Goal: Book appointment/travel/reservation

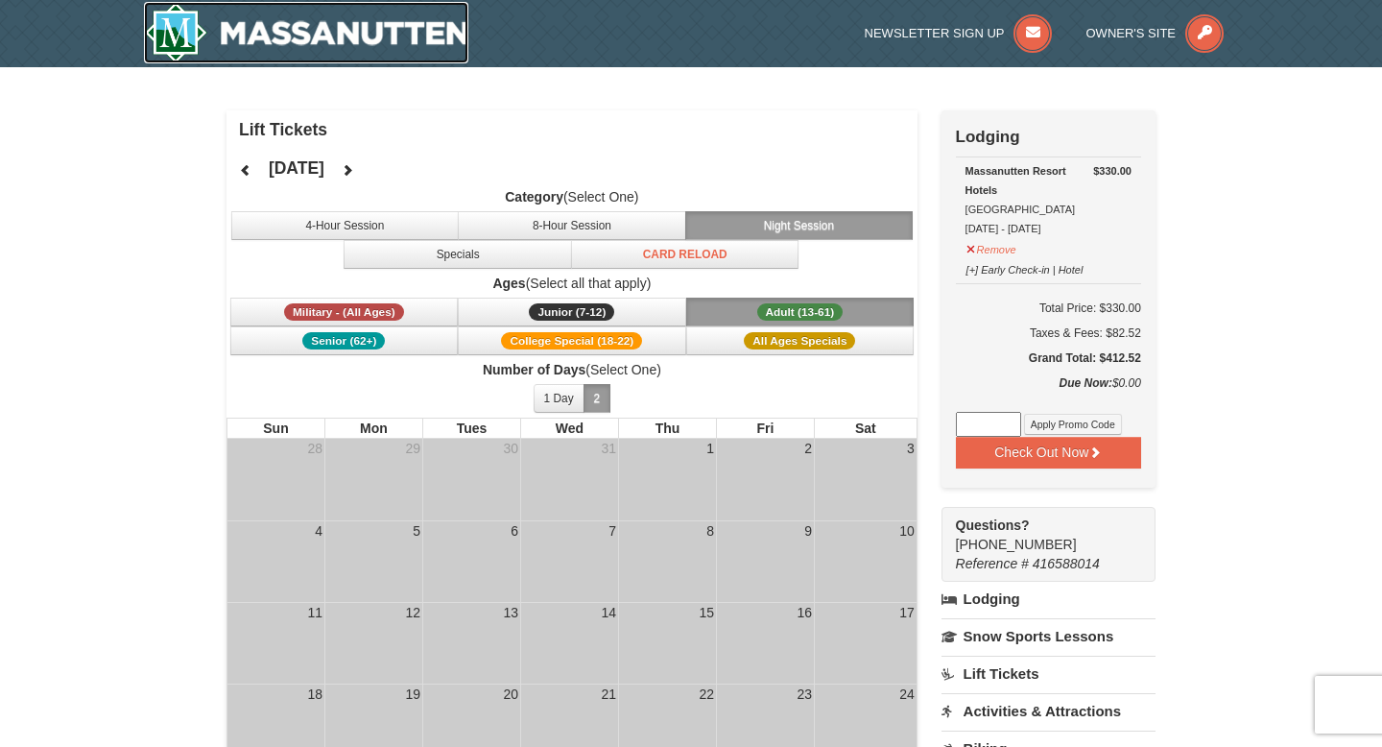
click at [416, 45] on img at bounding box center [306, 32] width 324 height 61
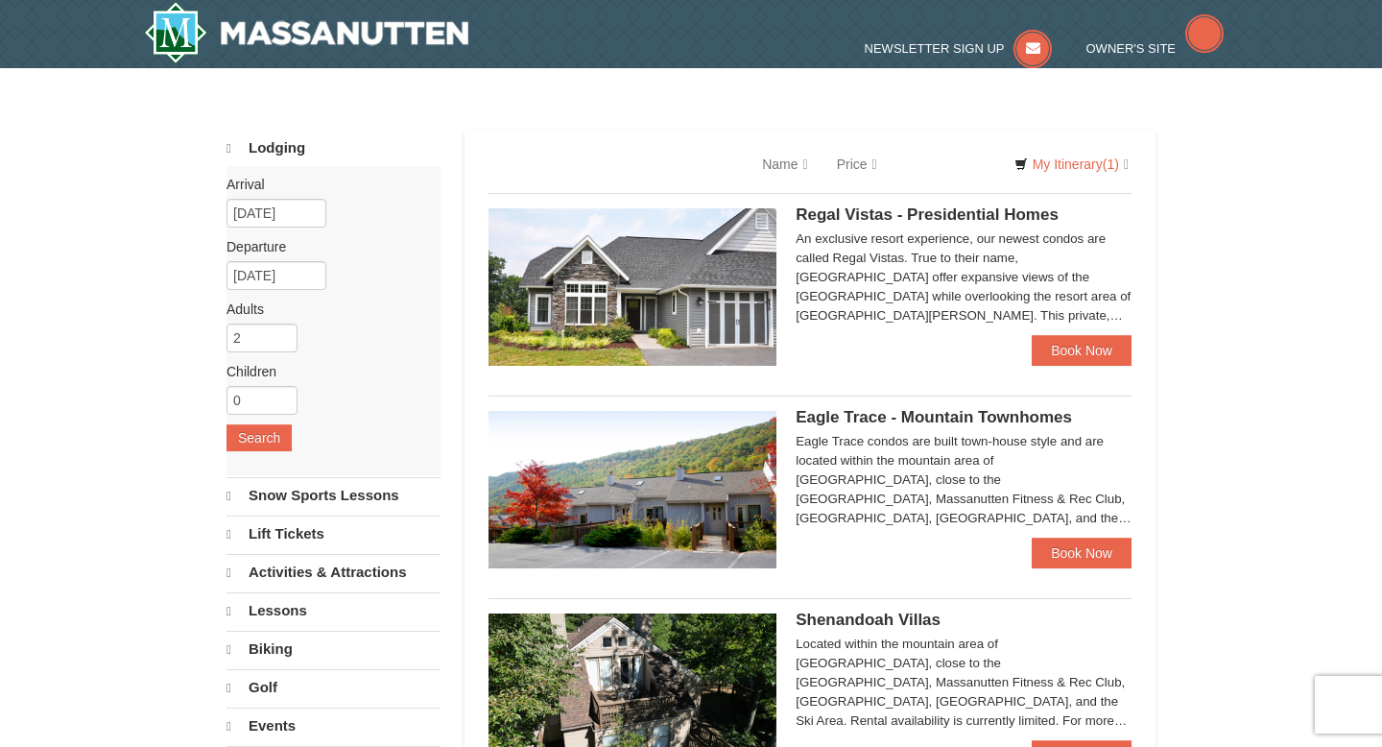
select select "10"
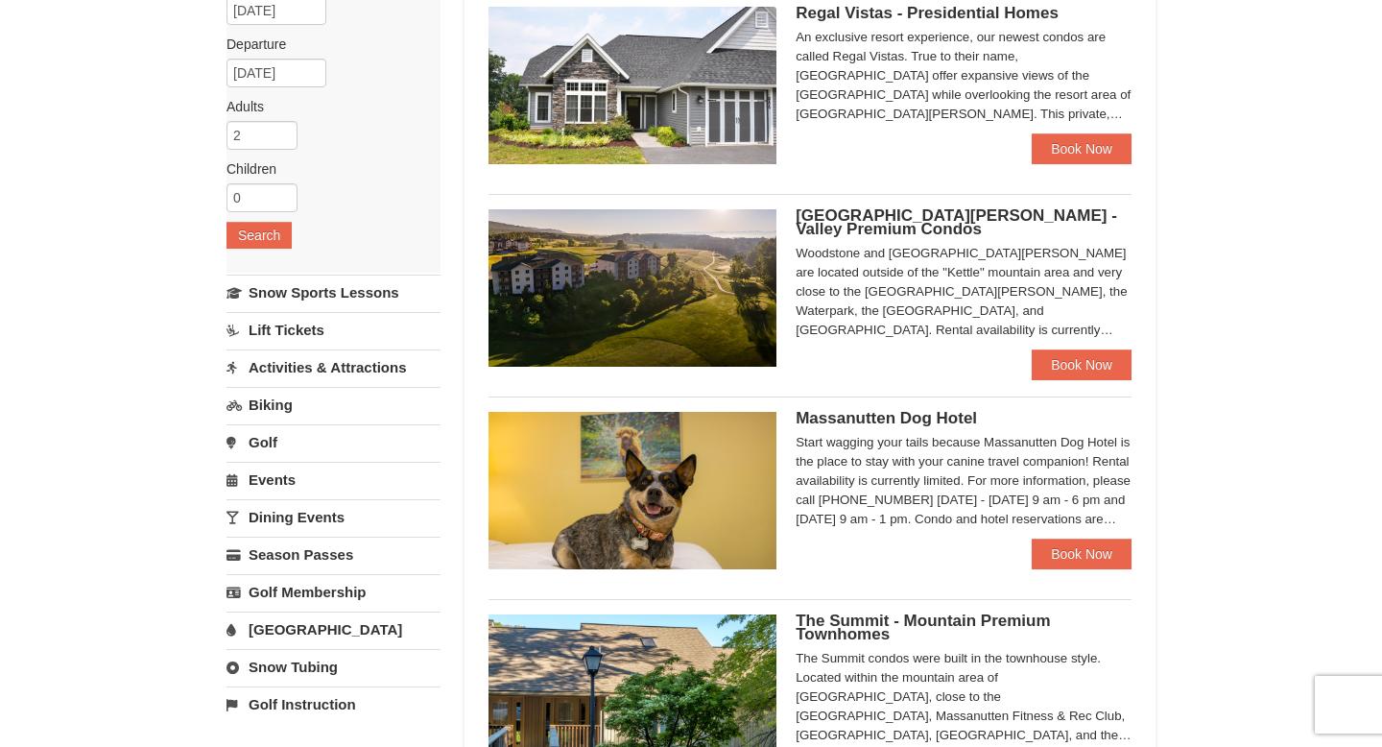
scroll to position [300, 0]
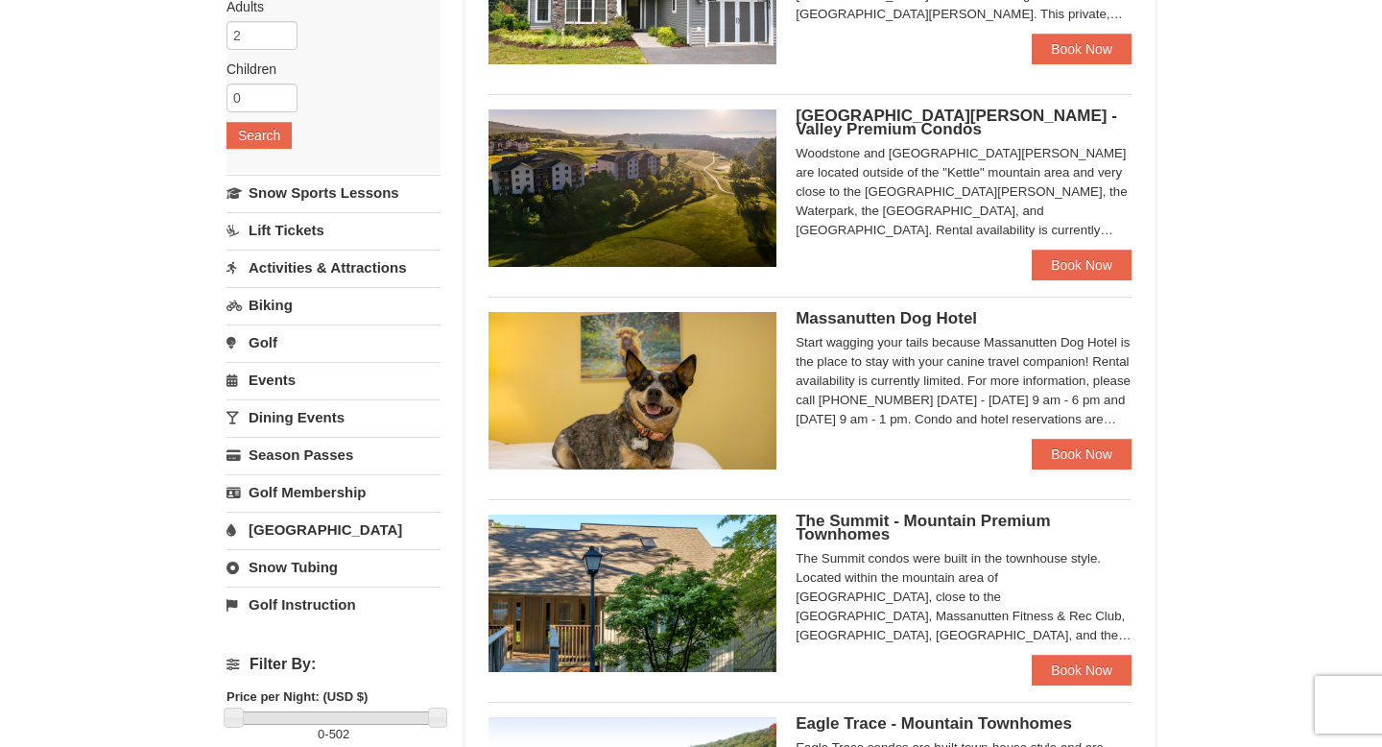
click at [362, 521] on link "[GEOGRAPHIC_DATA]" at bounding box center [334, 530] width 214 height 36
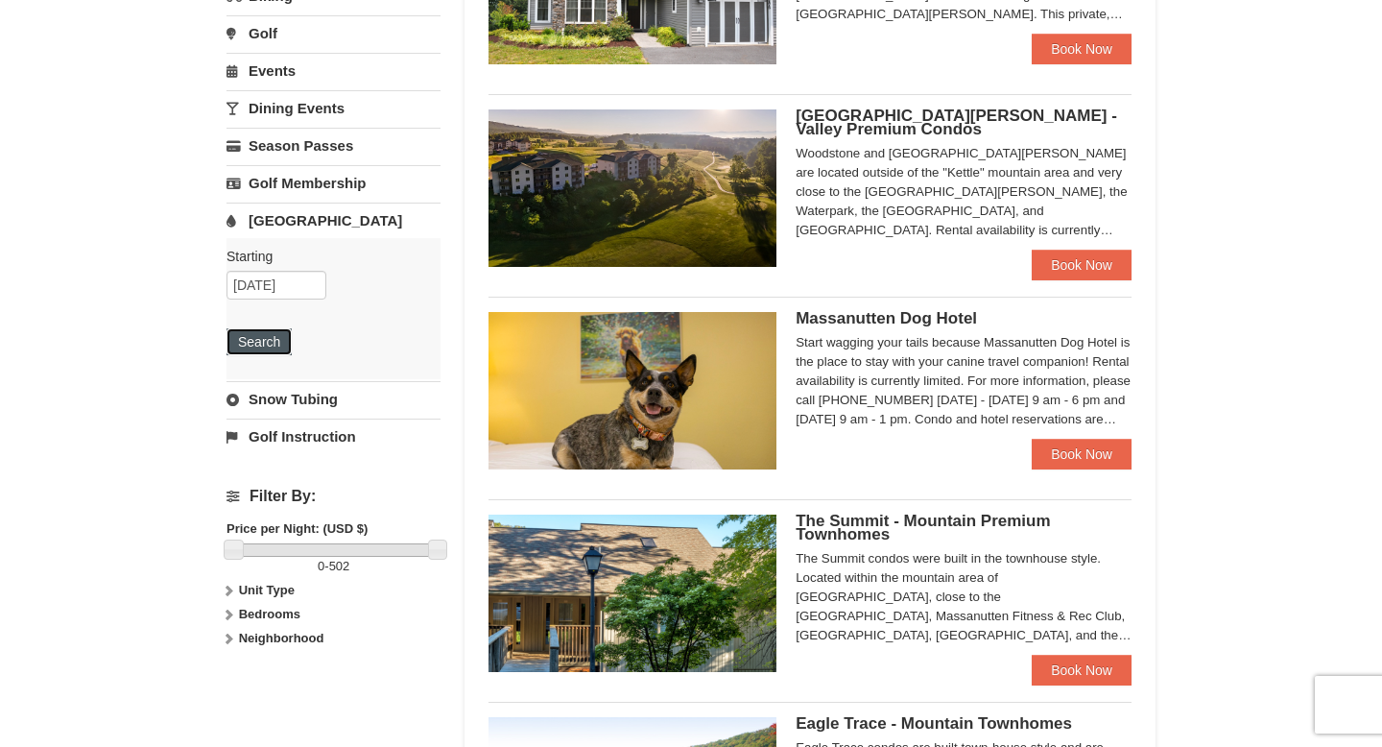
click at [260, 346] on button "Search" at bounding box center [259, 341] width 65 height 27
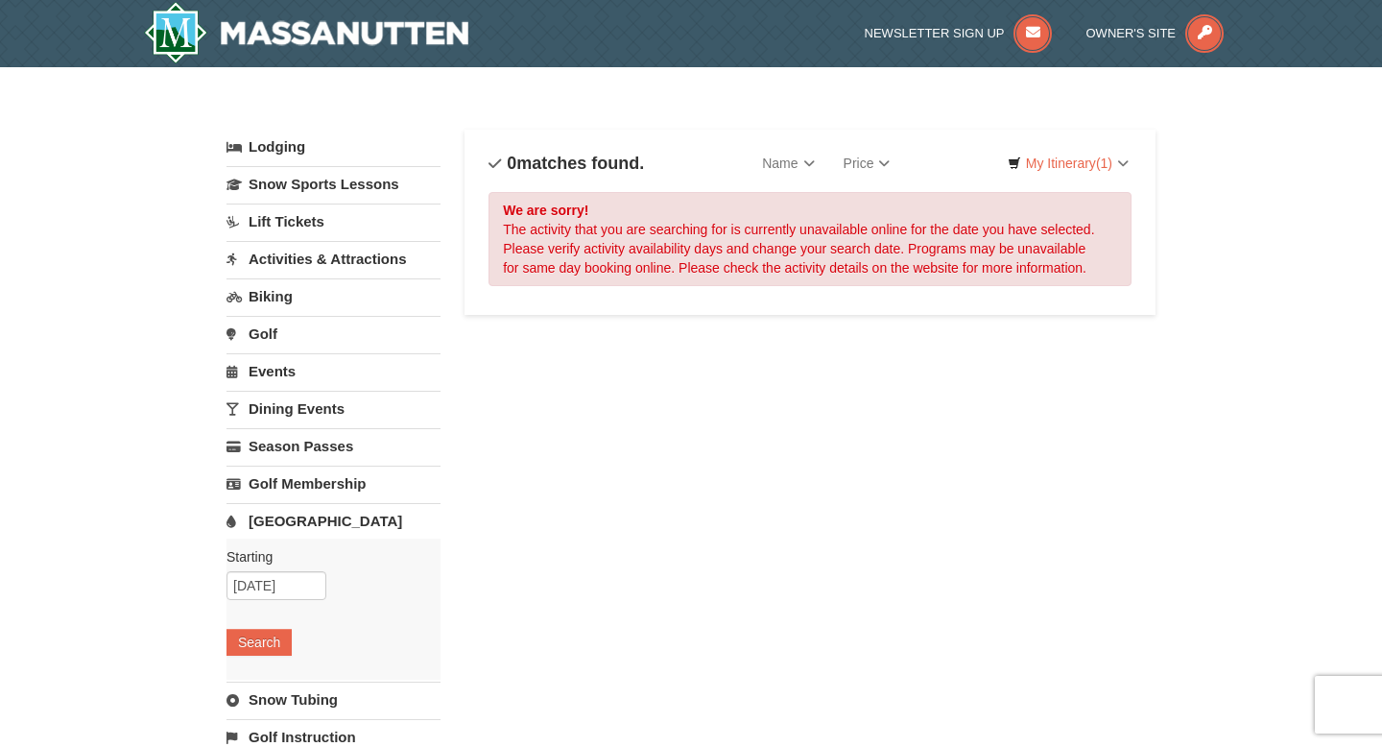
click at [292, 217] on link "Lift Tickets" at bounding box center [334, 221] width 214 height 36
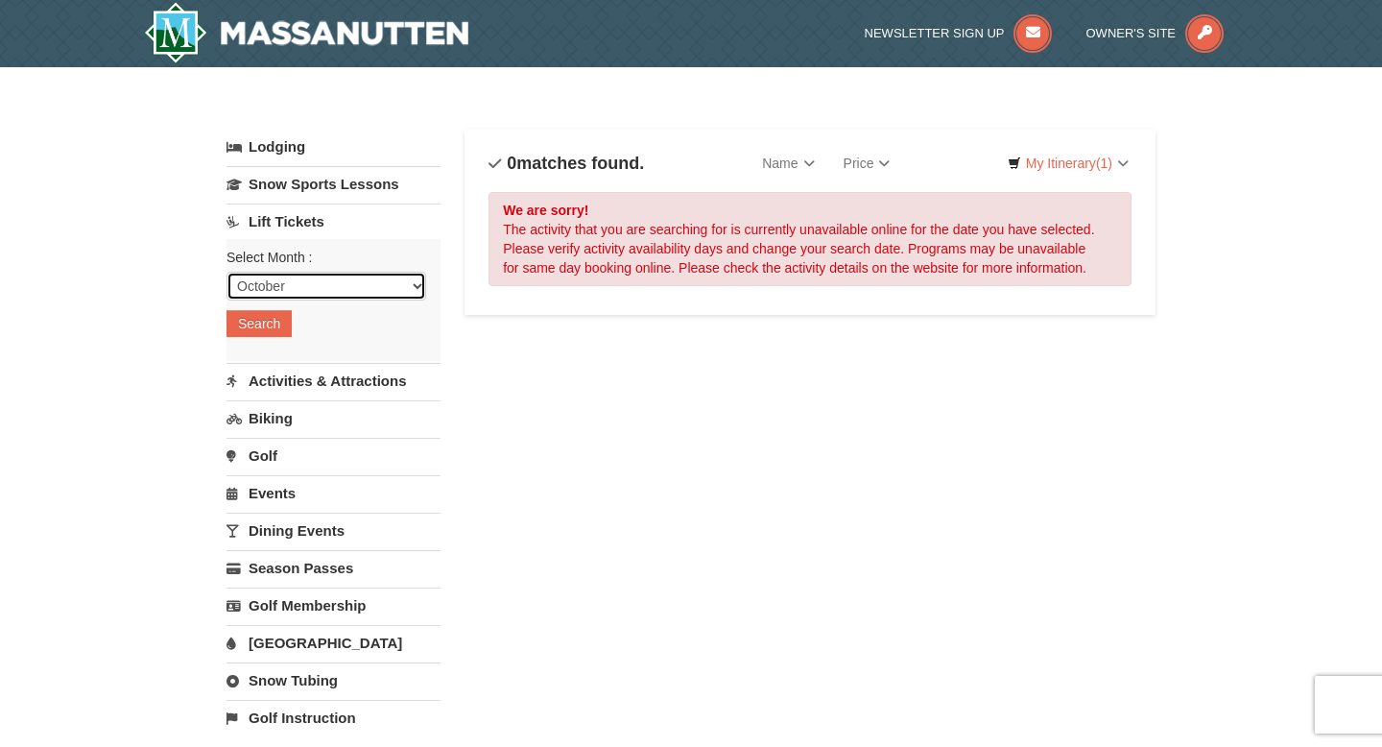
click at [280, 285] on select "October November December January February March April May June July August Sep…" at bounding box center [327, 286] width 200 height 29
select select "11"
click at [227, 272] on select "October November December January February March April May June July August Sep…" at bounding box center [327, 286] width 200 height 29
click at [270, 323] on button "Search" at bounding box center [259, 323] width 65 height 27
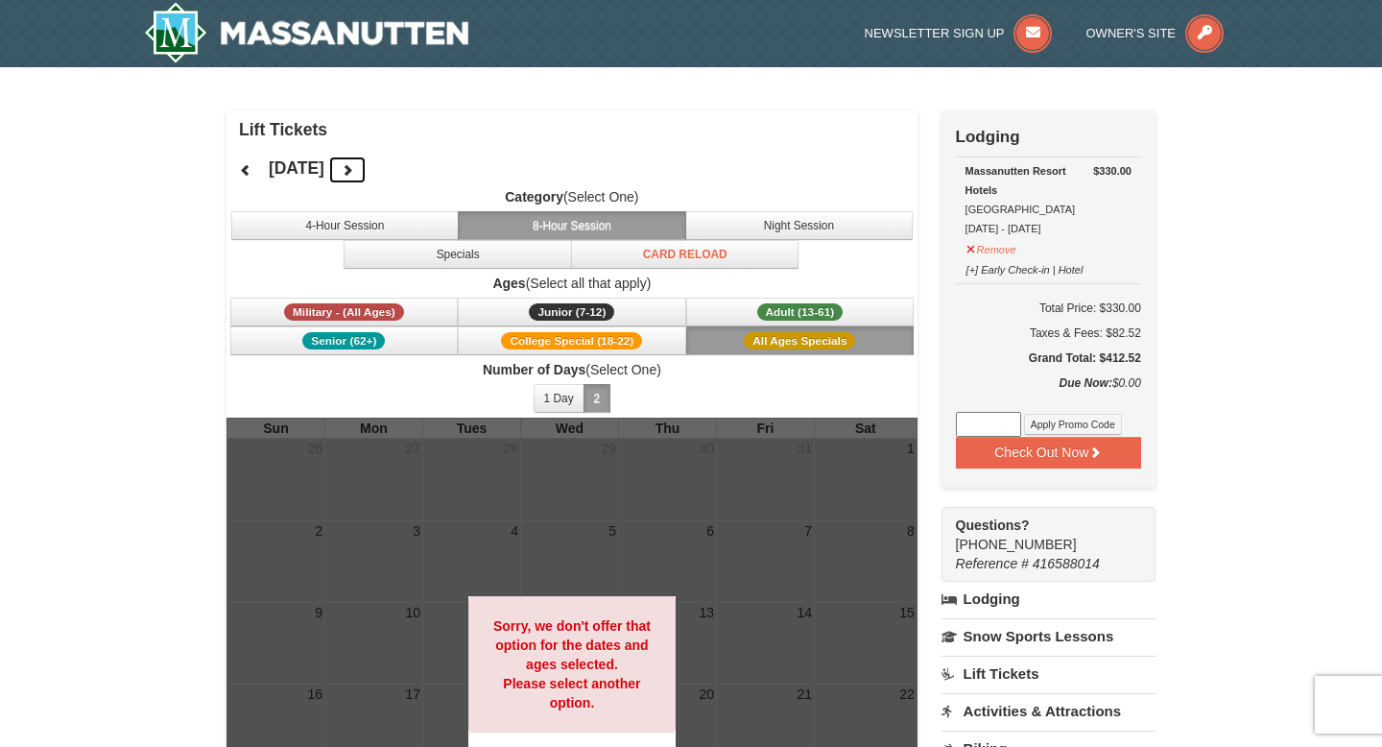
click at [354, 175] on icon at bounding box center [347, 169] width 13 height 13
click at [457, 255] on button "Specials" at bounding box center [458, 254] width 228 height 29
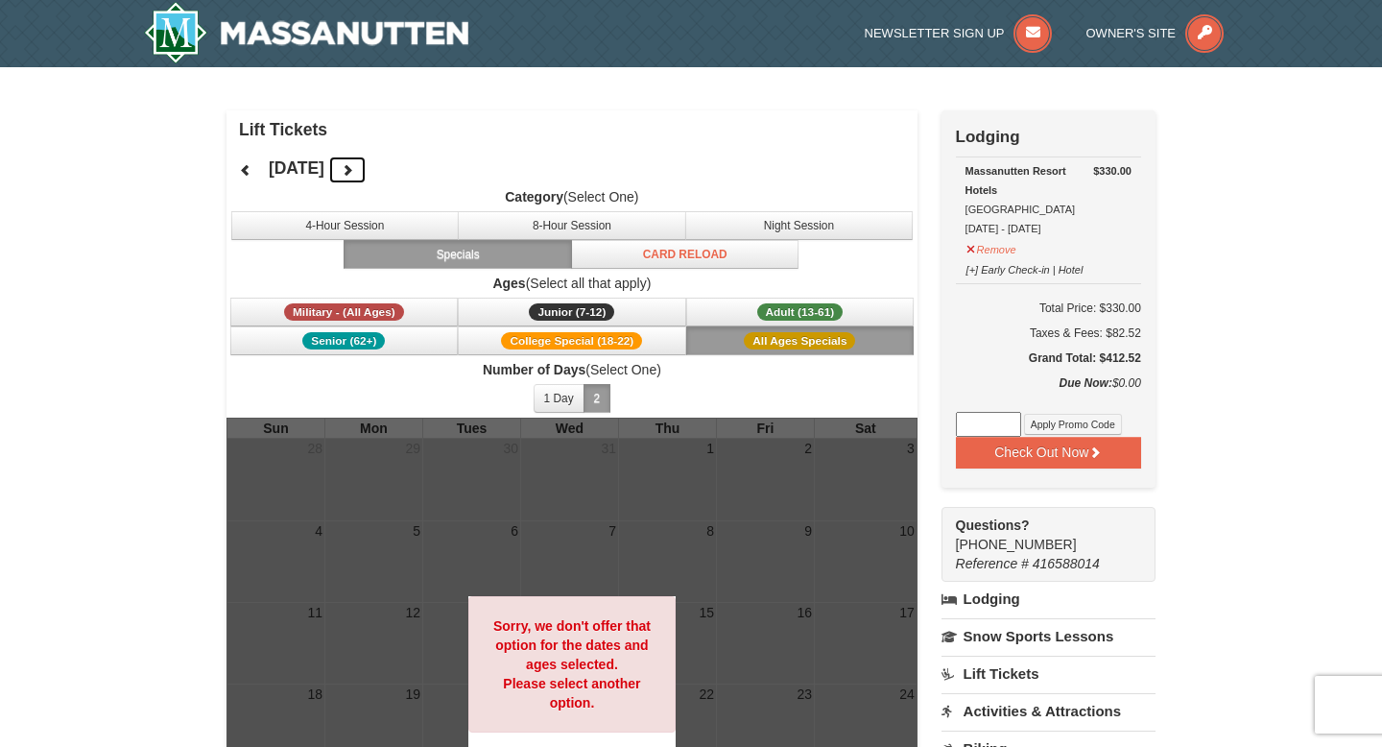
click at [354, 166] on icon at bounding box center [347, 169] width 13 height 13
click at [604, 405] on button "2" at bounding box center [598, 398] width 28 height 29
click at [565, 406] on button "1 Day" at bounding box center [559, 398] width 51 height 29
click at [244, 170] on icon at bounding box center [245, 169] width 13 height 13
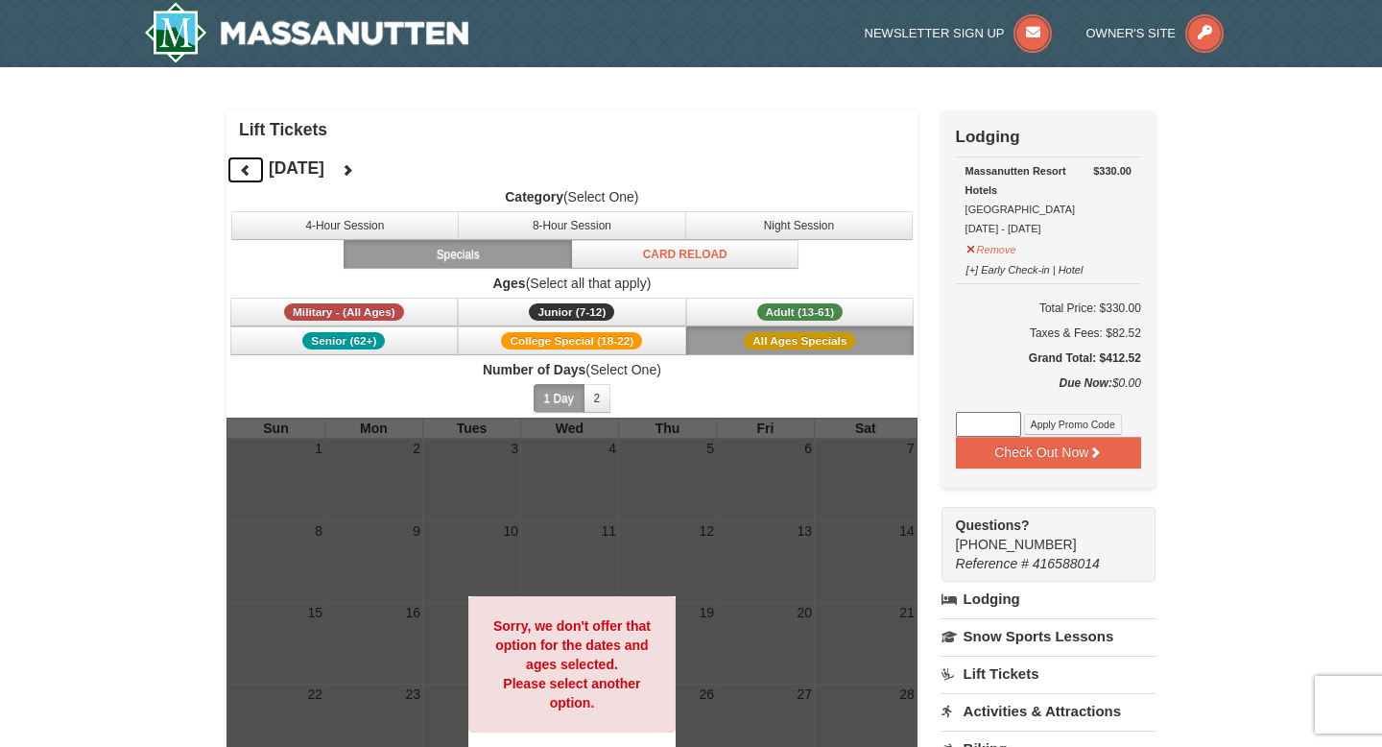
click at [244, 170] on icon at bounding box center [245, 169] width 13 height 13
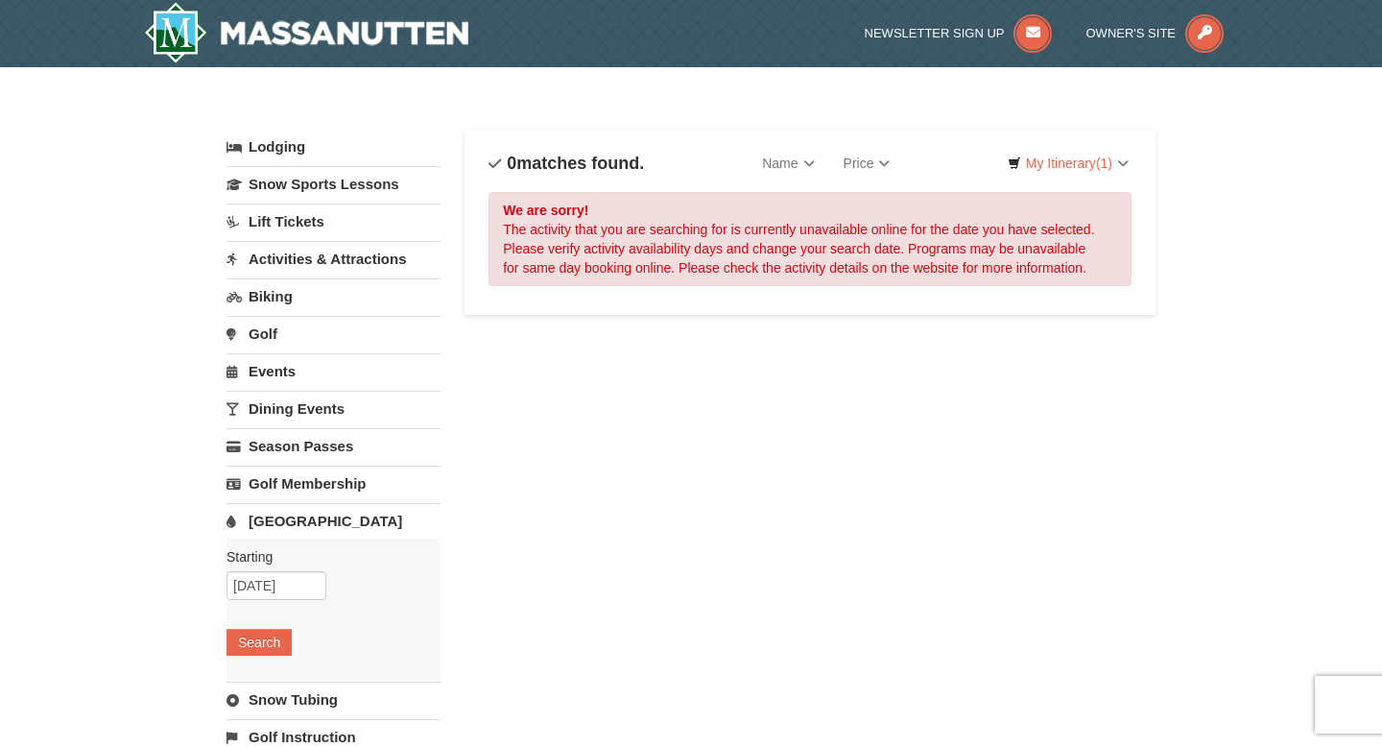
click at [275, 296] on link "Biking" at bounding box center [334, 296] width 214 height 36
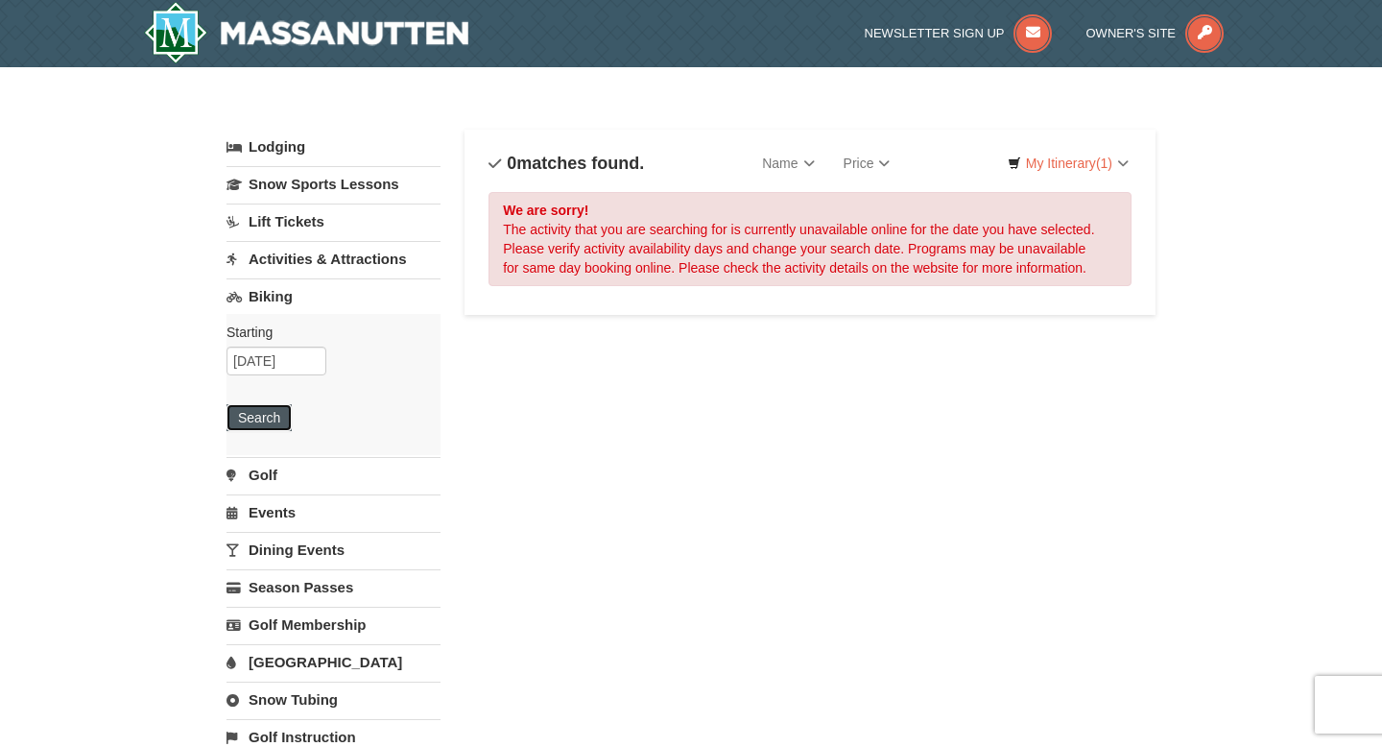
click at [274, 425] on button "Search" at bounding box center [259, 417] width 65 height 27
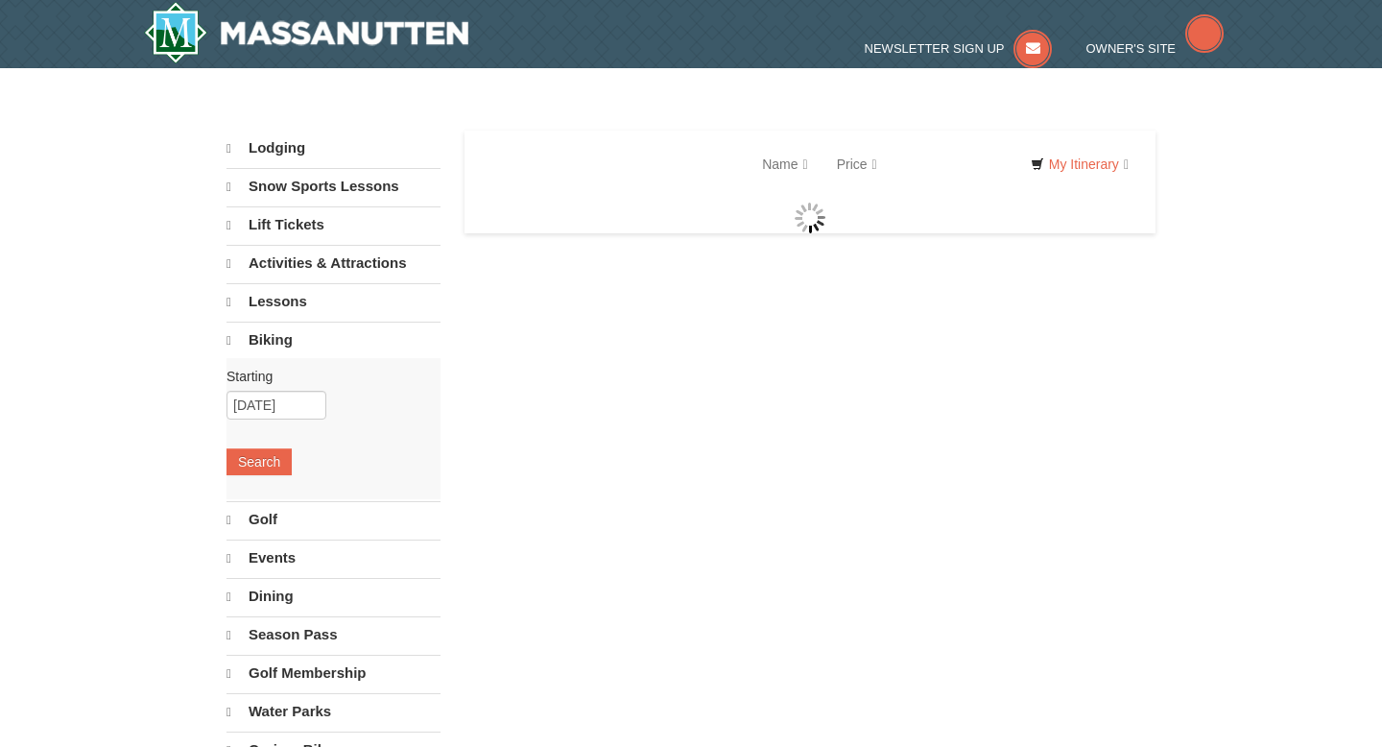
select select "10"
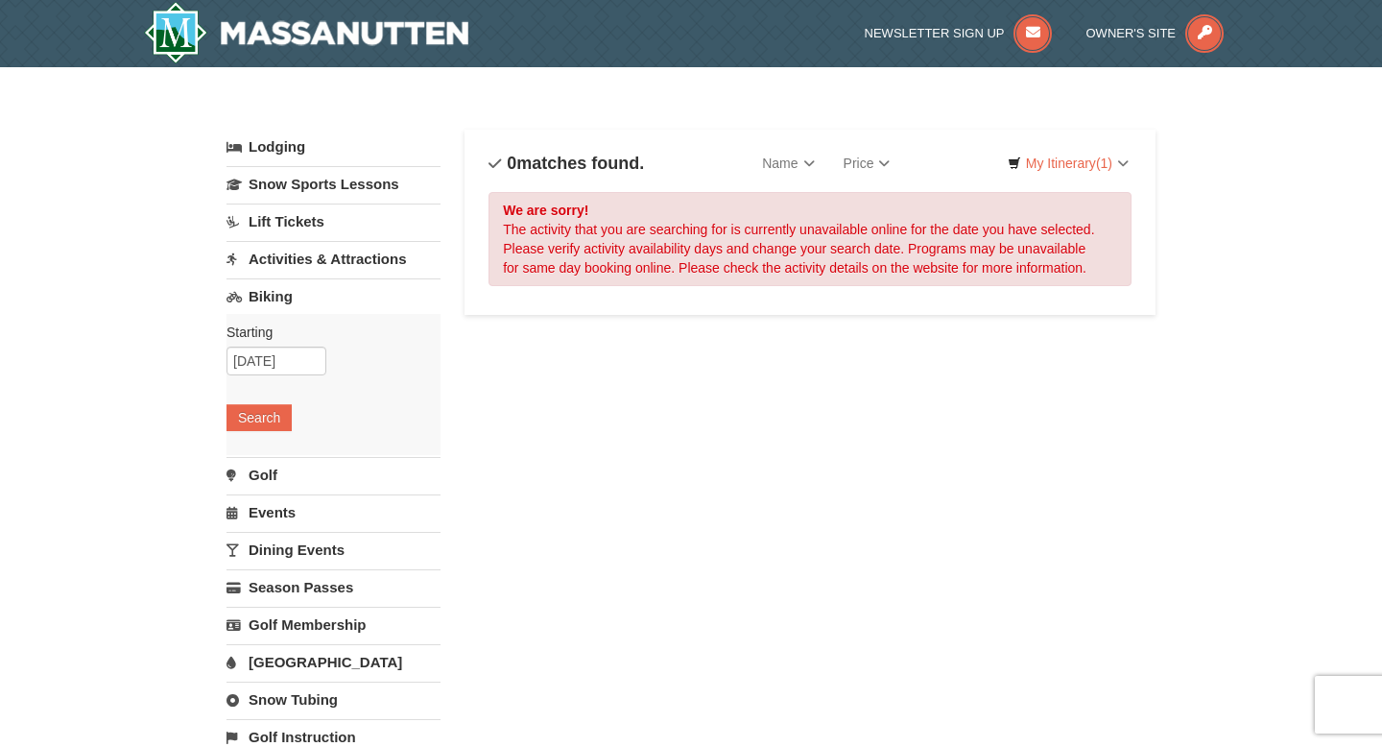
click at [289, 254] on link "Activities & Attractions" at bounding box center [334, 259] width 214 height 36
click at [276, 376] on button "Search" at bounding box center [259, 380] width 65 height 27
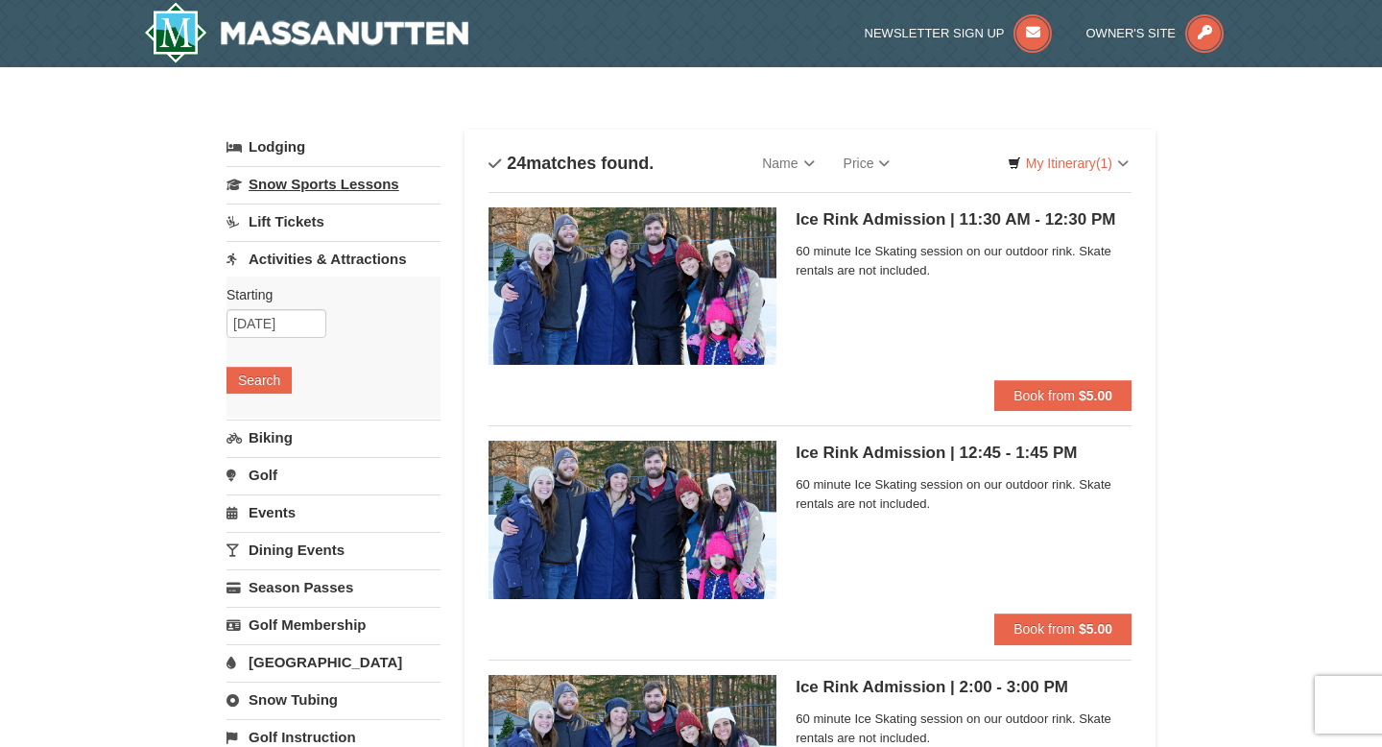
click at [302, 184] on link "Snow Sports Lessons" at bounding box center [334, 184] width 214 height 36
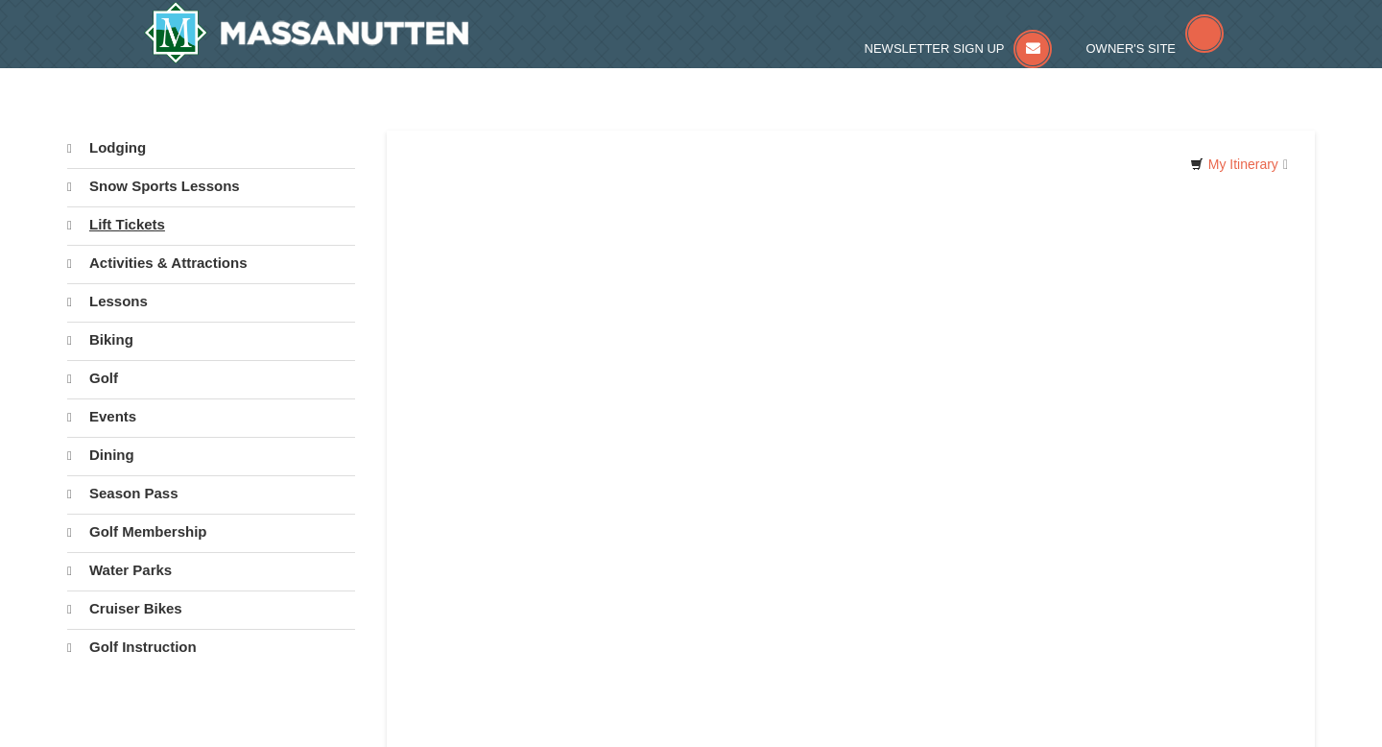
select select "10"
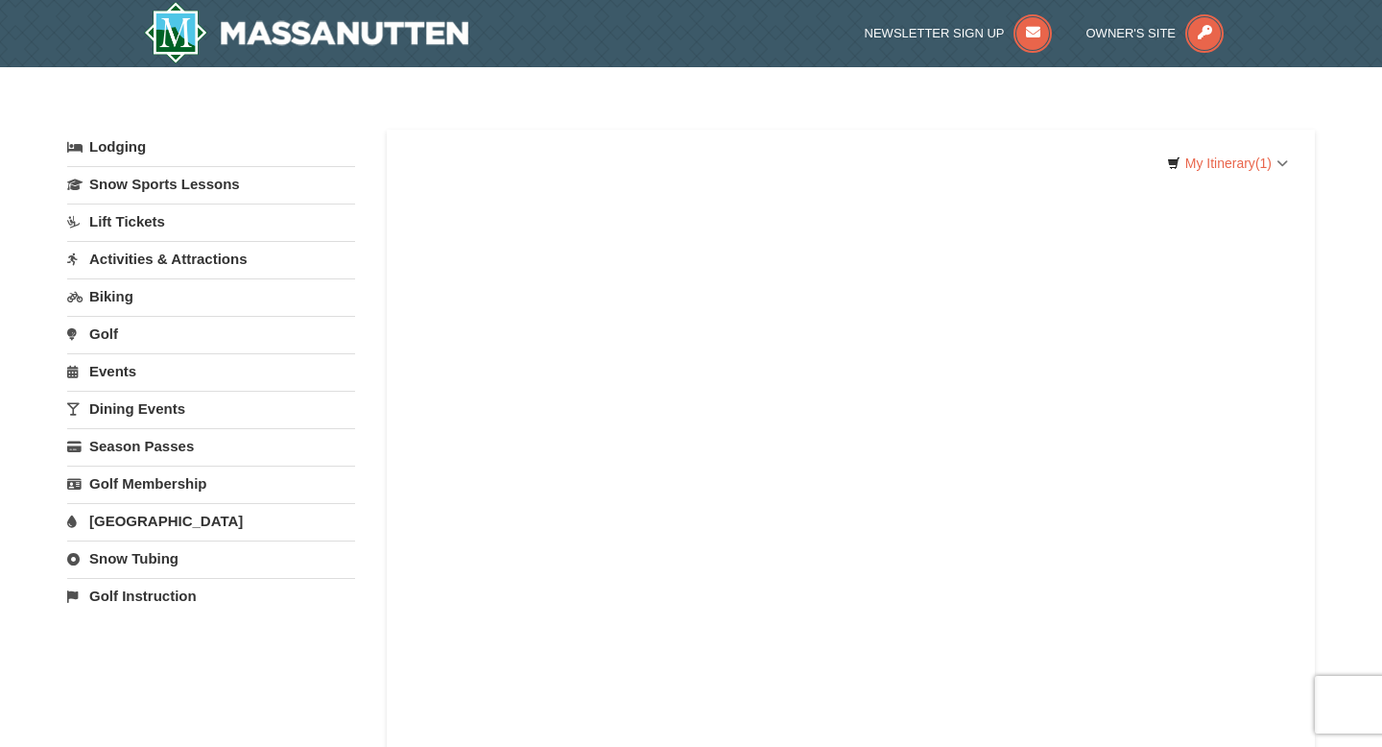
click at [227, 232] on link "Lift Tickets" at bounding box center [211, 221] width 288 height 36
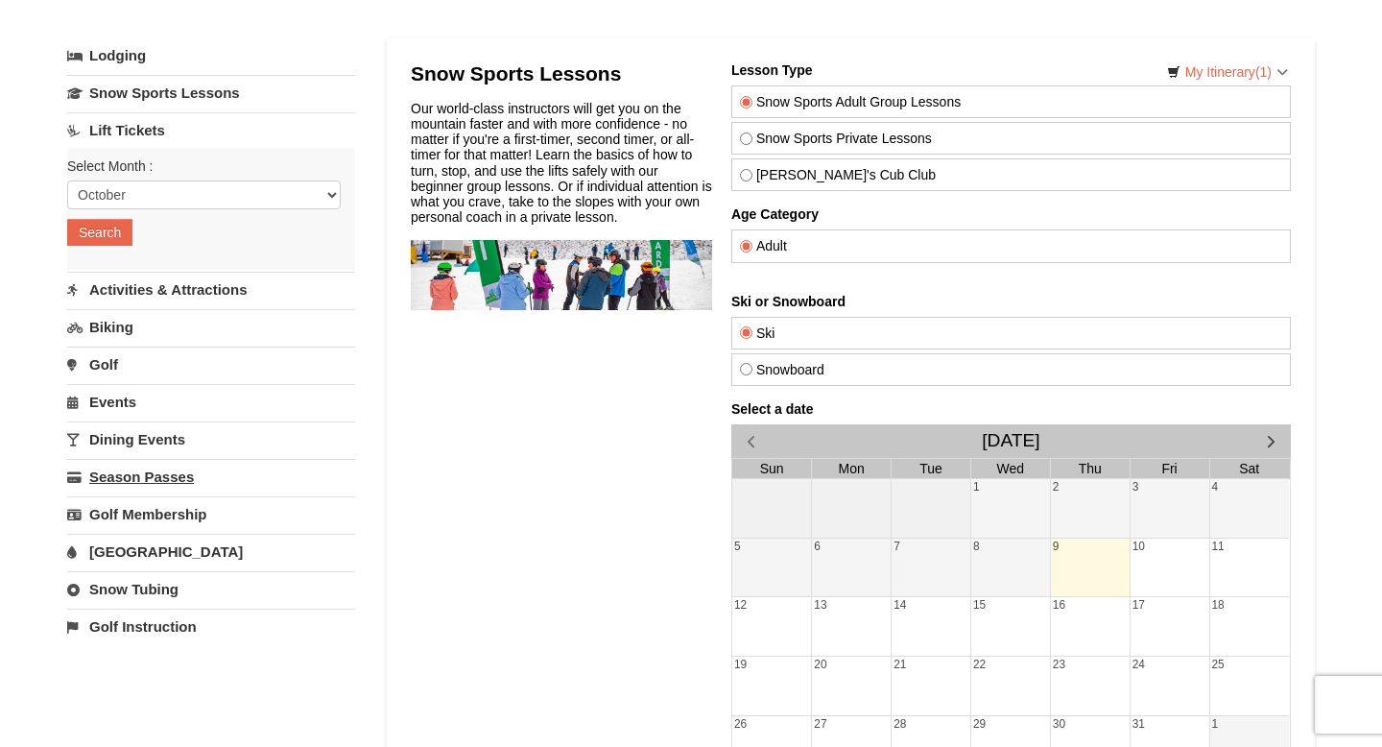
scroll to position [98, 0]
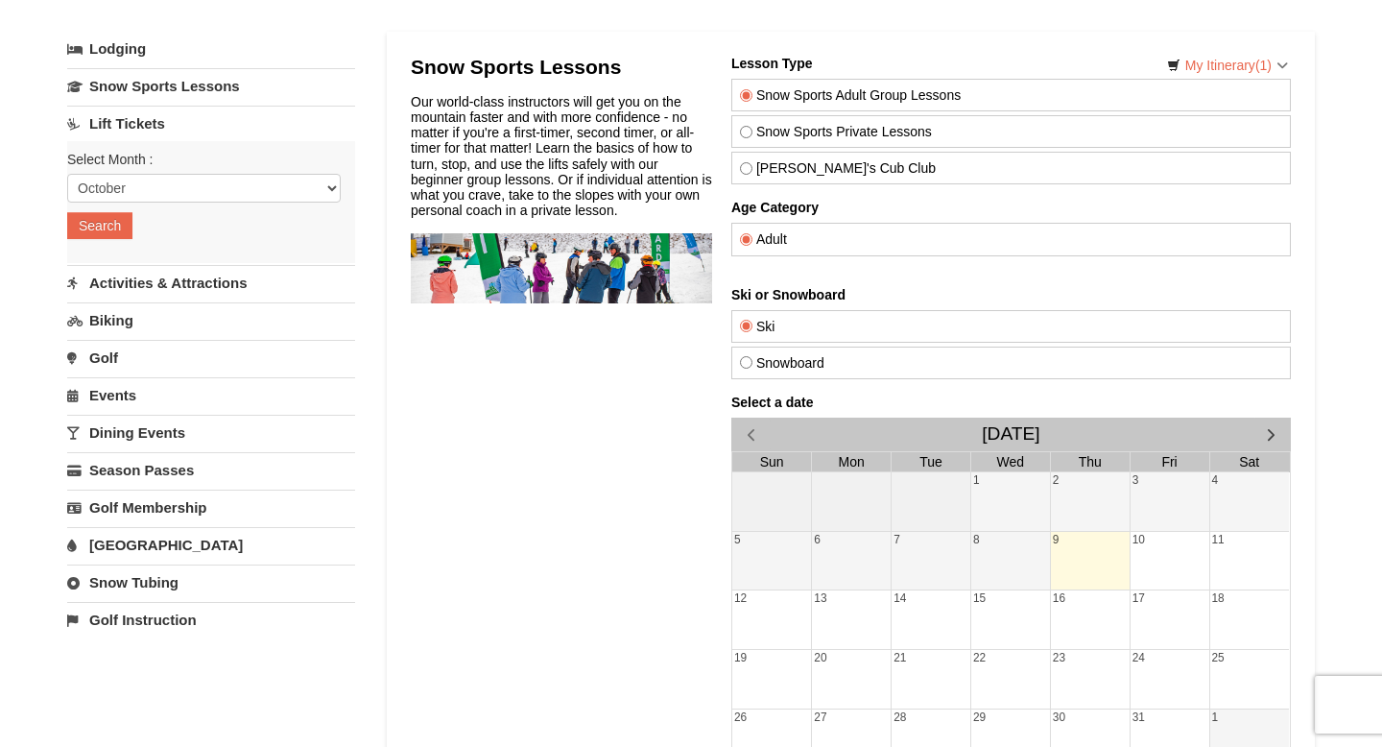
click at [153, 547] on link "[GEOGRAPHIC_DATA]" at bounding box center [211, 545] width 288 height 36
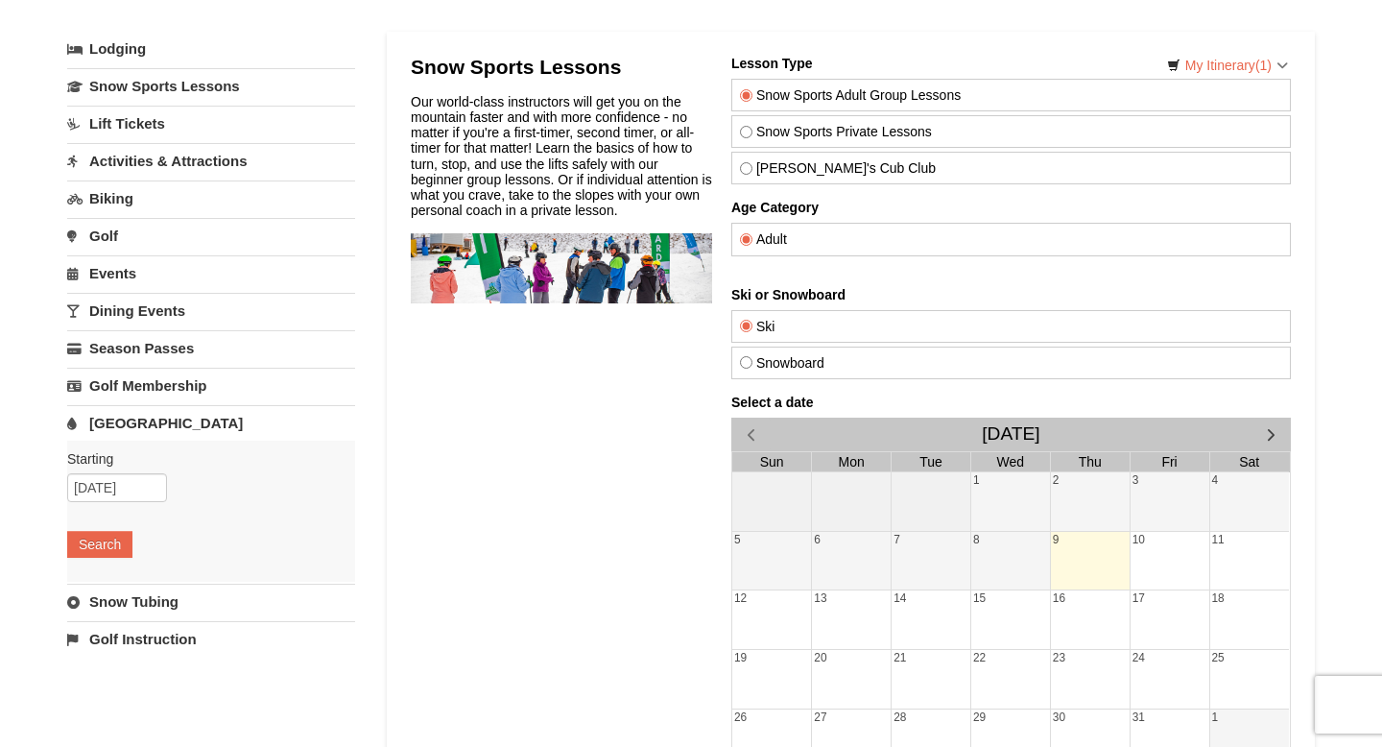
click at [157, 585] on link "Snow Tubing" at bounding box center [211, 602] width 288 height 36
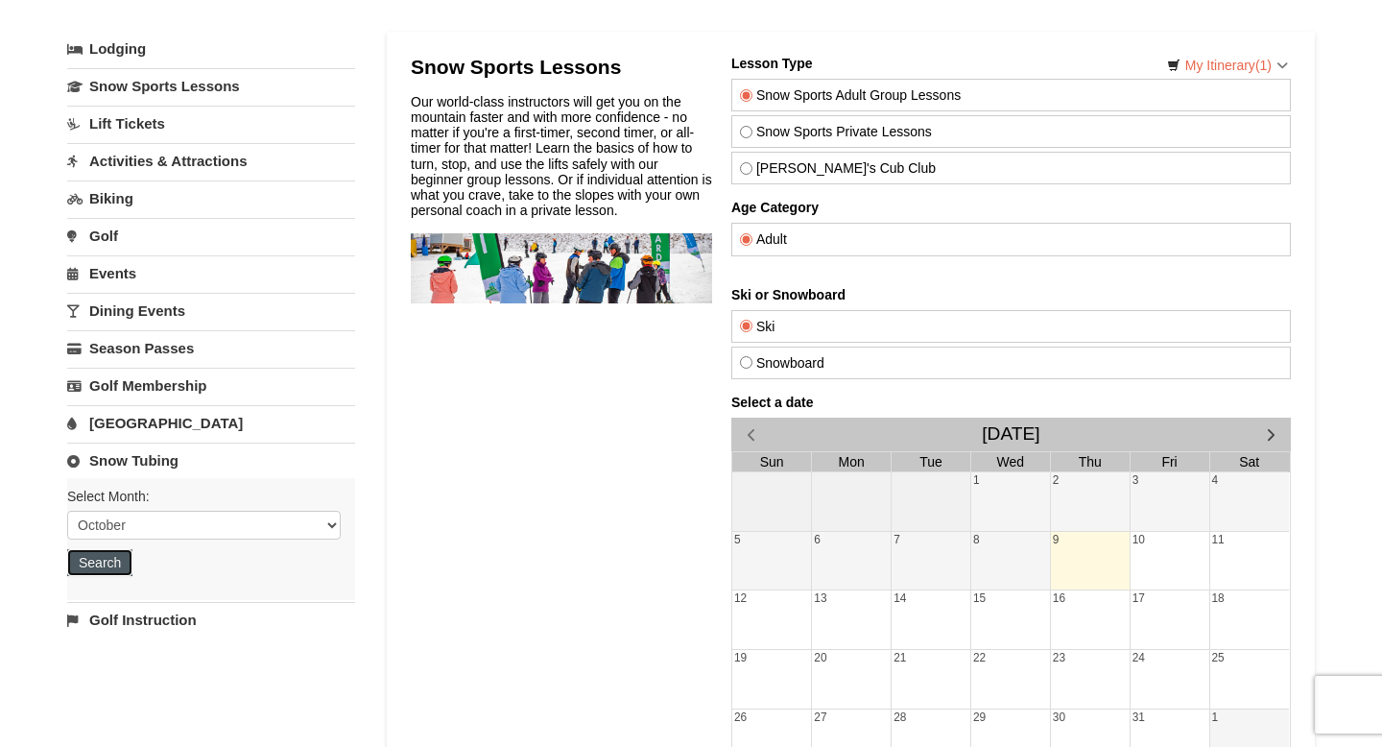
click at [113, 565] on button "Search" at bounding box center [99, 562] width 65 height 27
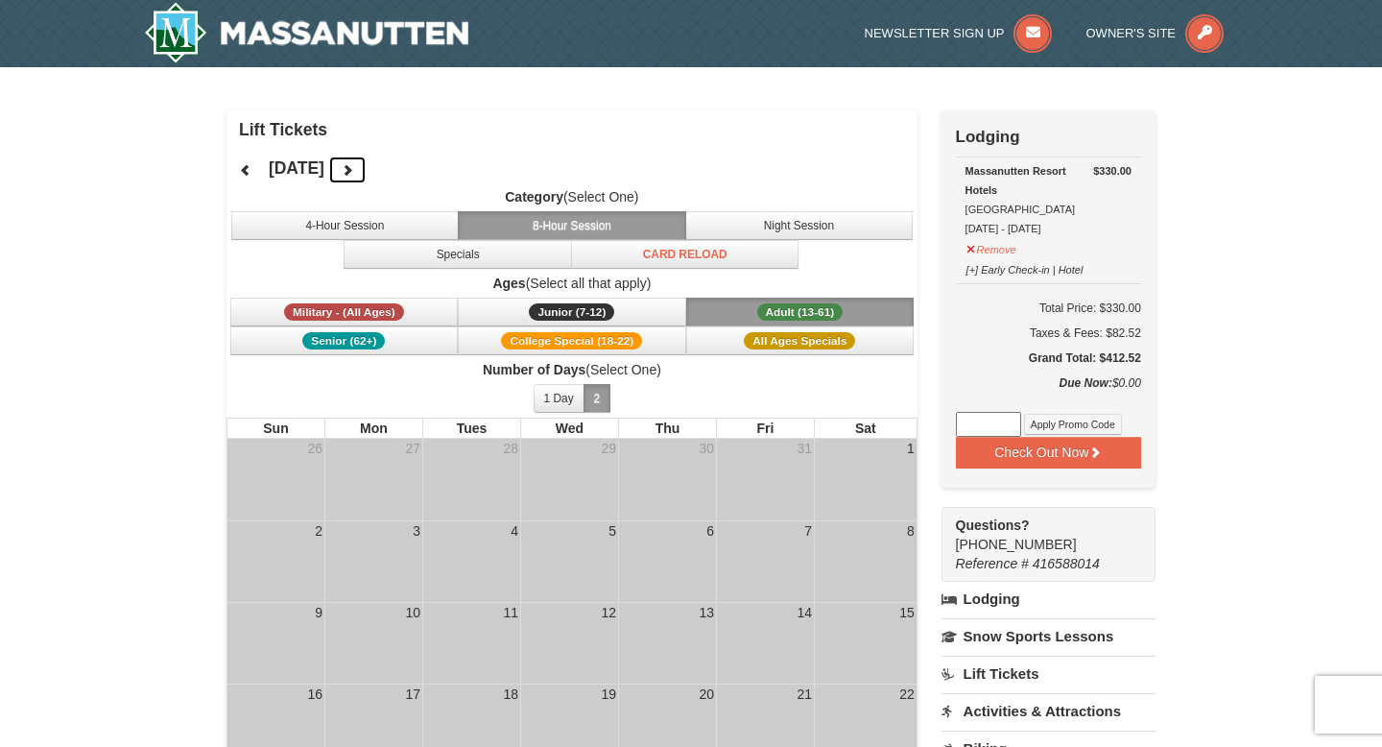
click at [354, 166] on icon at bounding box center [347, 169] width 13 height 13
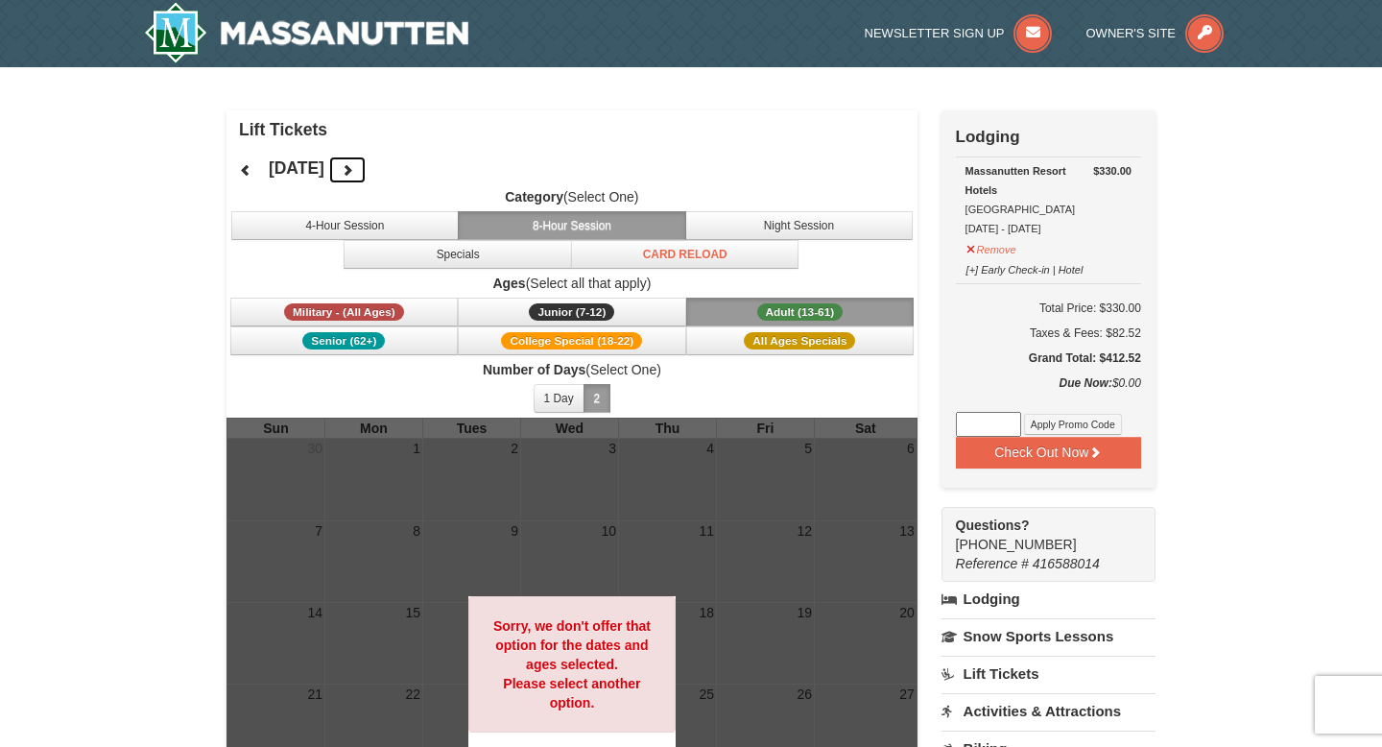
click at [354, 166] on icon at bounding box center [347, 169] width 13 height 13
click at [354, 167] on icon at bounding box center [347, 169] width 13 height 13
click at [367, 167] on button at bounding box center [347, 169] width 38 height 29
click at [399, 34] on img at bounding box center [306, 32] width 324 height 61
